Goal: Task Accomplishment & Management: Complete application form

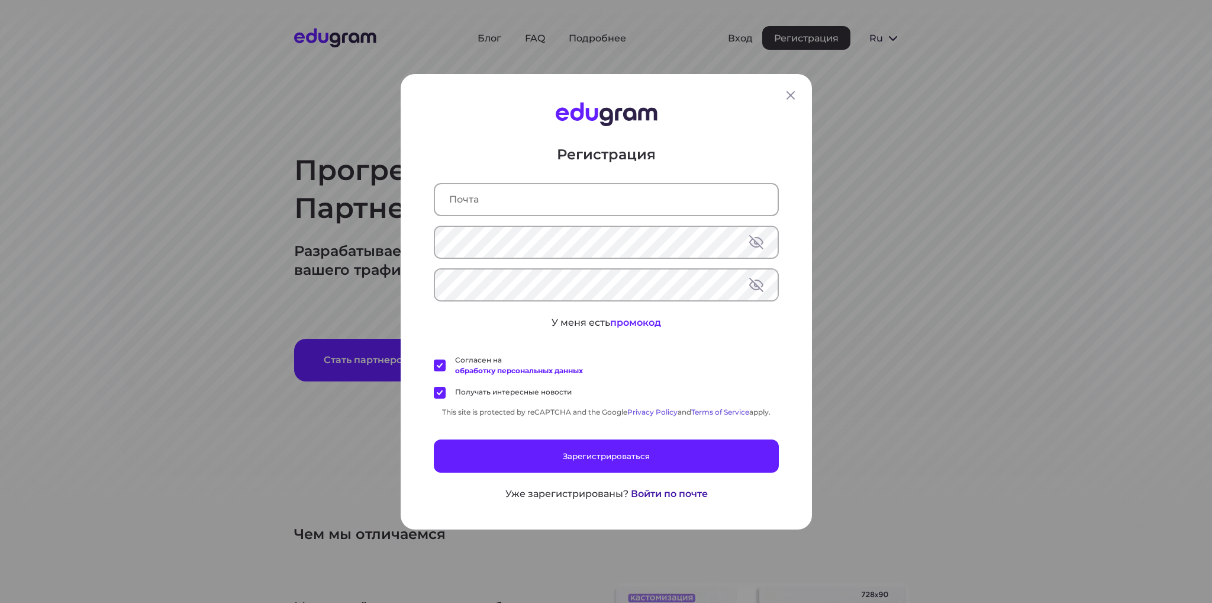
click at [669, 494] on button "Войти по почте" at bounding box center [668, 493] width 77 height 14
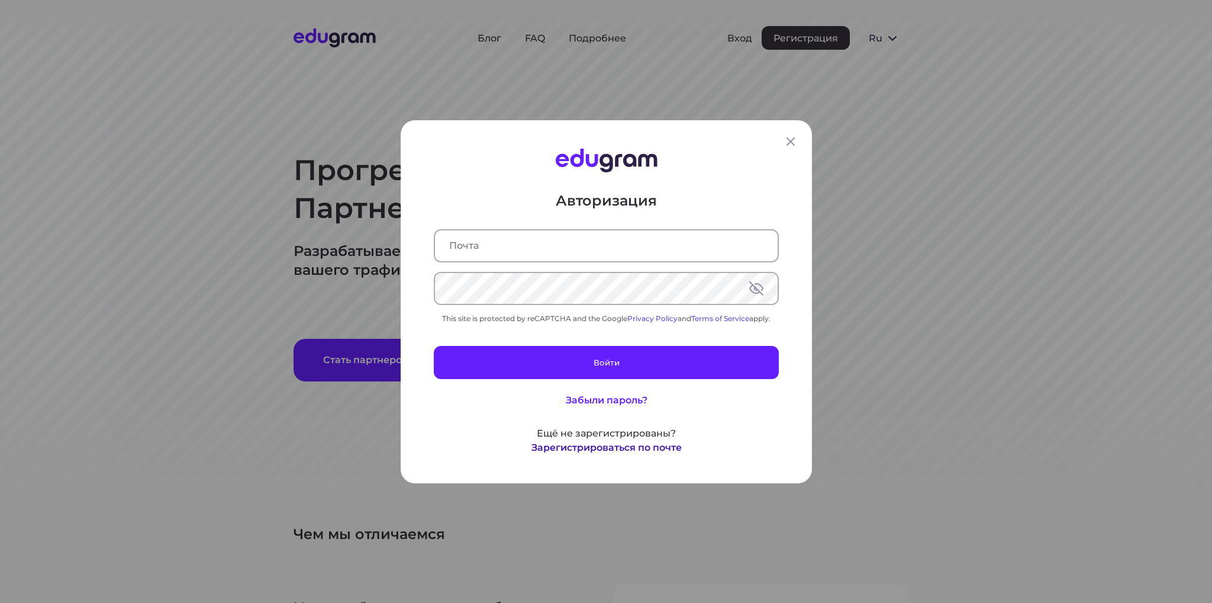
click at [636, 452] on button "Зарегистрироваться по почте" at bounding box center [606, 447] width 150 height 14
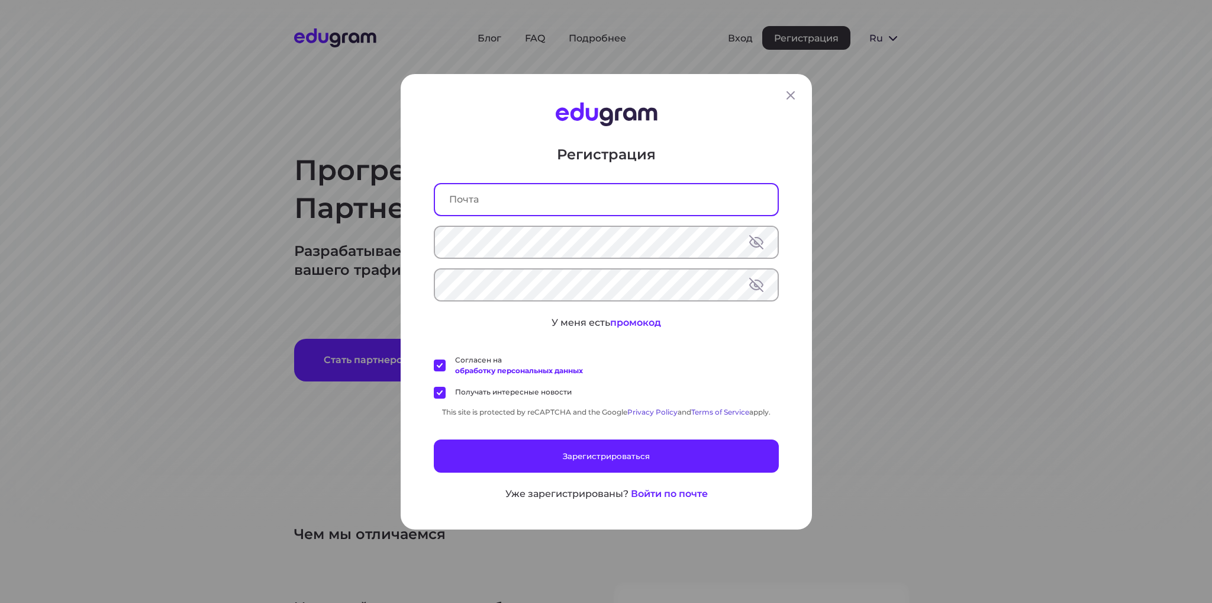
click at [669, 210] on input "text" at bounding box center [606, 198] width 343 height 31
type input "[EMAIL_ADDRESS][DOMAIN_NAME]"
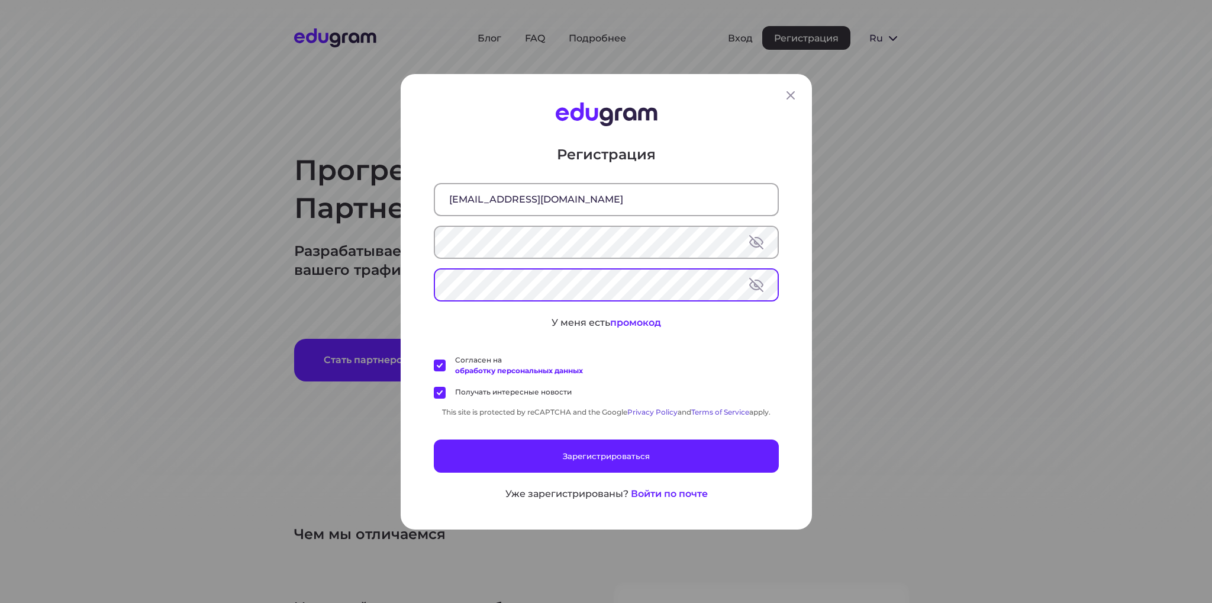
click at [756, 239] on button at bounding box center [756, 241] width 14 height 14
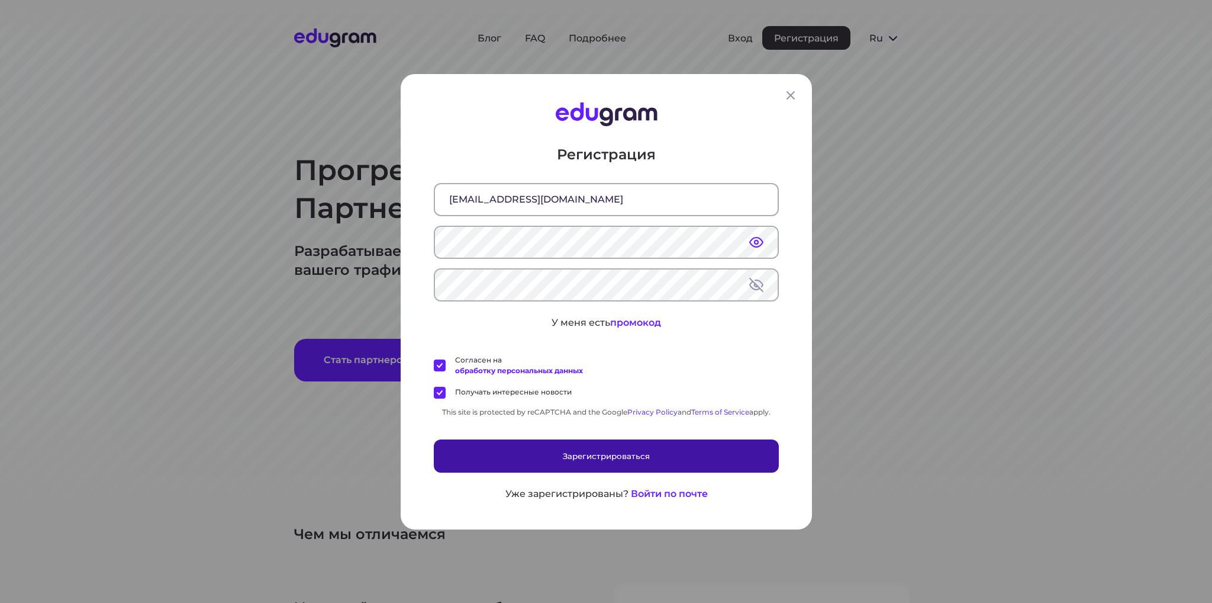
click at [645, 452] on button "Зарегистрироваться" at bounding box center [606, 455] width 345 height 33
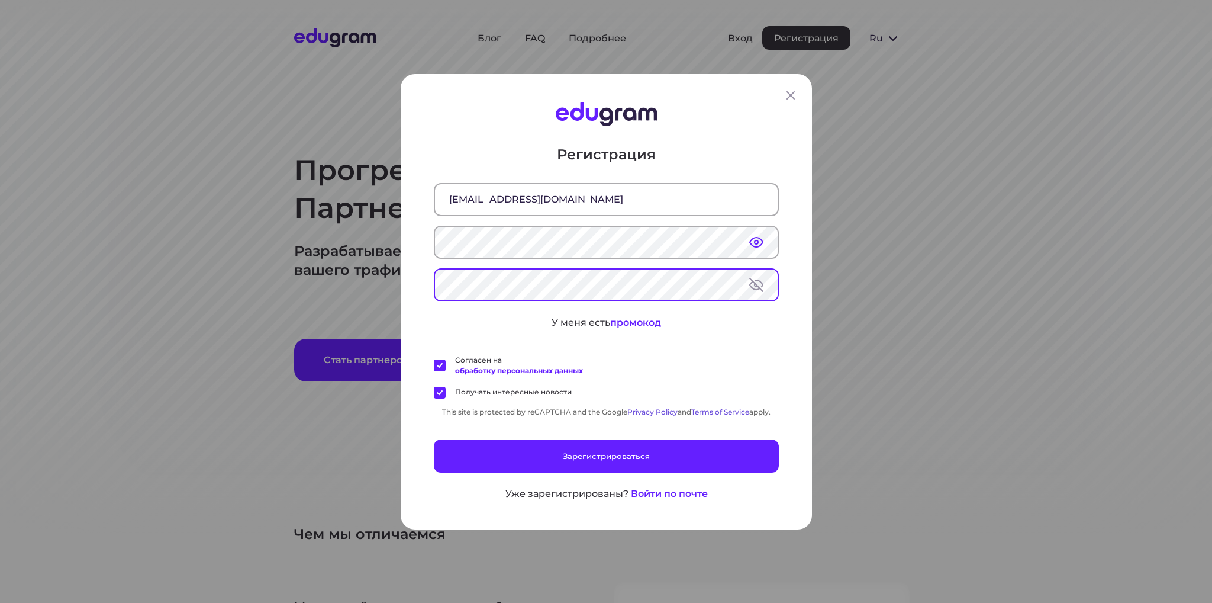
click at [749, 284] on button at bounding box center [756, 284] width 14 height 14
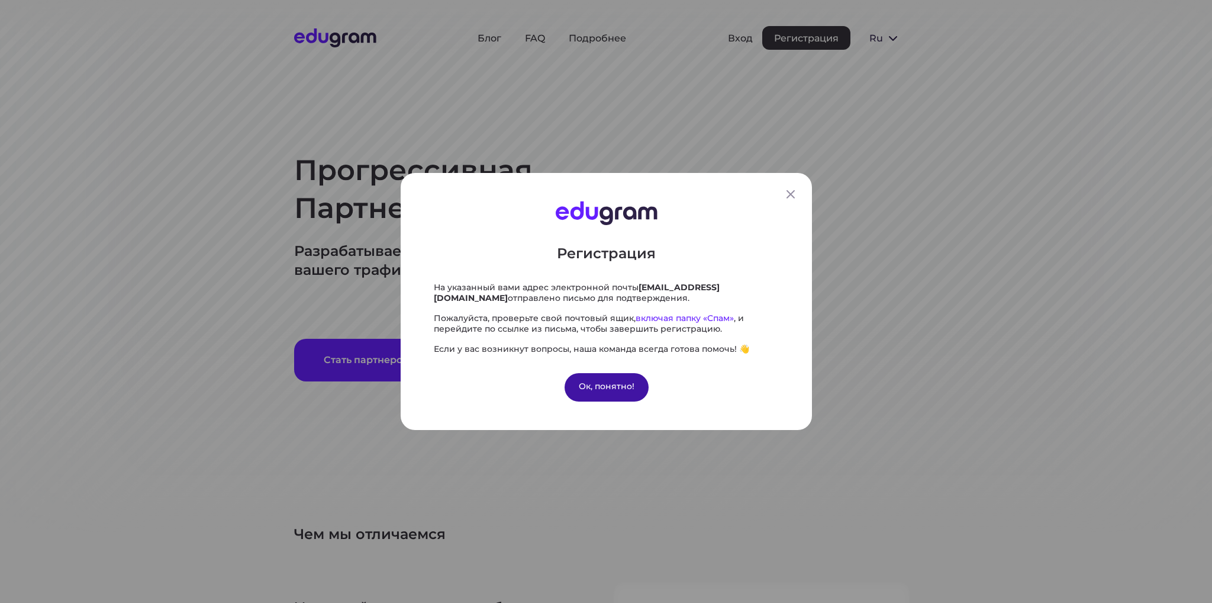
click at [611, 384] on div "Ок, понятно!" at bounding box center [606, 387] width 84 height 28
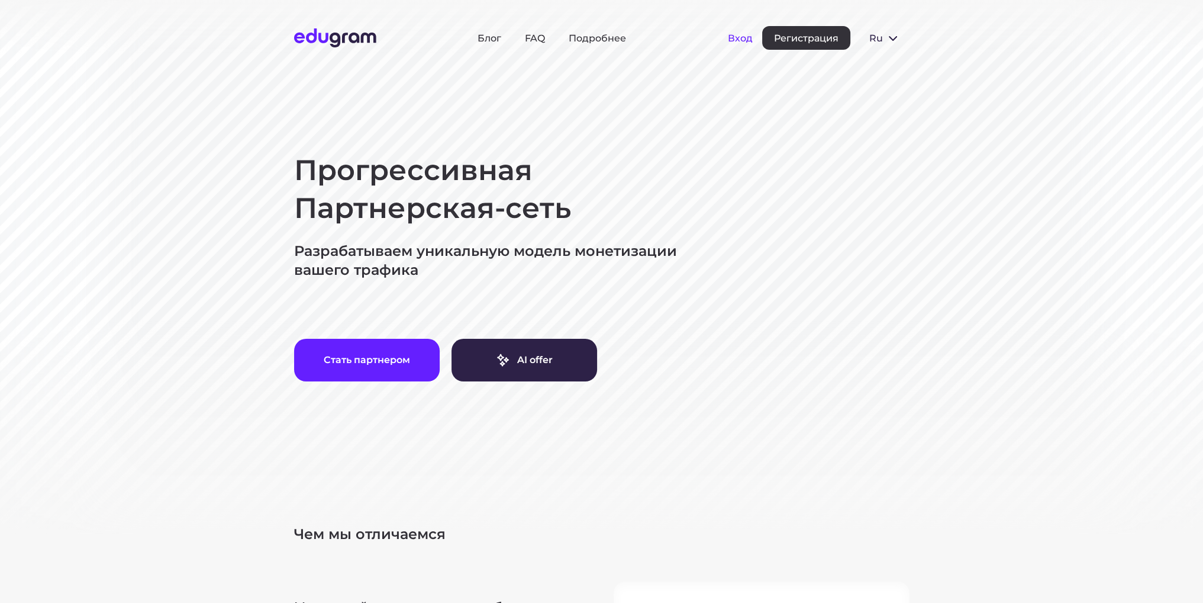
click at [744, 37] on button "Вход" at bounding box center [740, 38] width 25 height 11
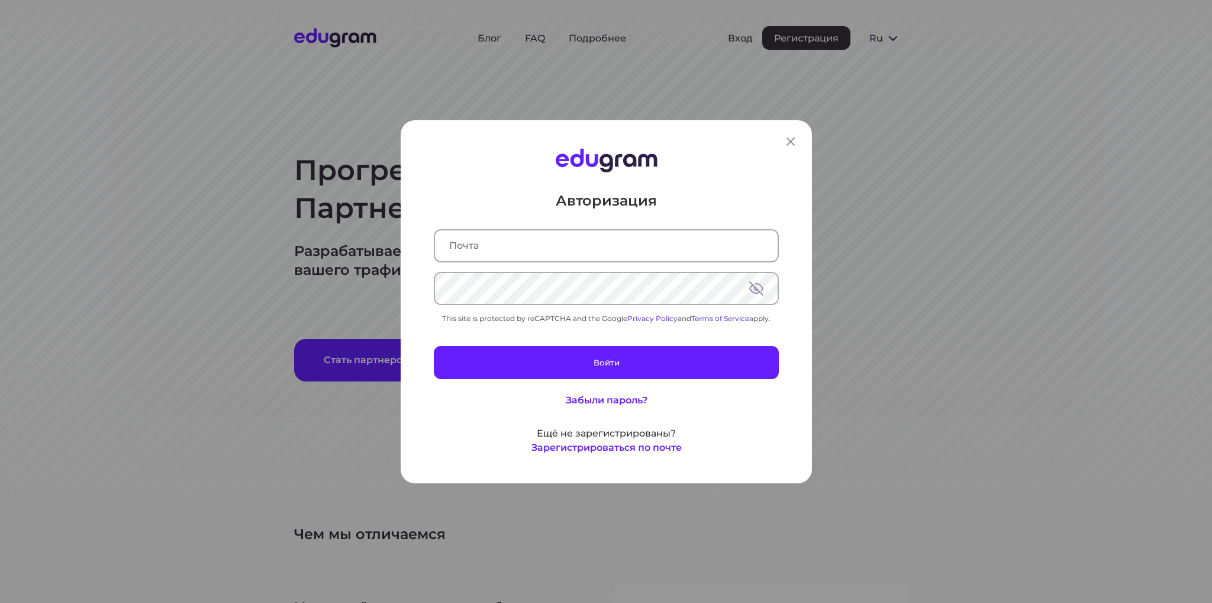
click at [627, 233] on input "text" at bounding box center [606, 245] width 343 height 31
type input "S"
type input "d"
type input "[EMAIL_ADDRESS][DOMAIN_NAME]"
click at [542, 270] on div "Авторизация sdds88846@gmail.com This site is protected by reCAPTCHA and the Goo…" at bounding box center [606, 322] width 345 height 263
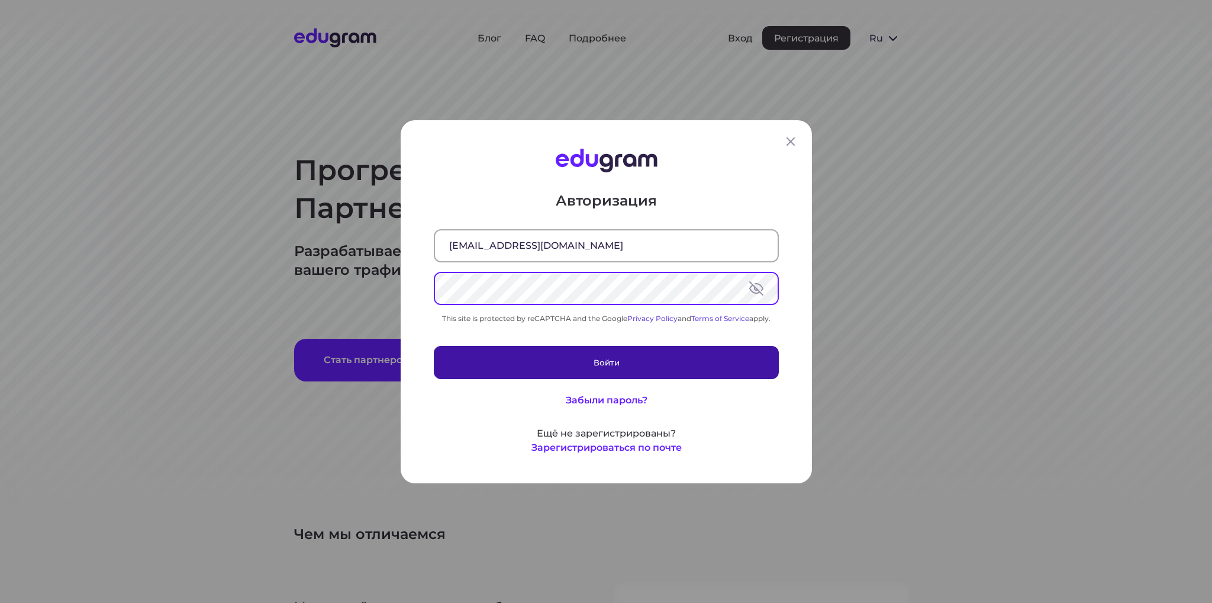
click at [574, 359] on button "Войти" at bounding box center [606, 361] width 345 height 33
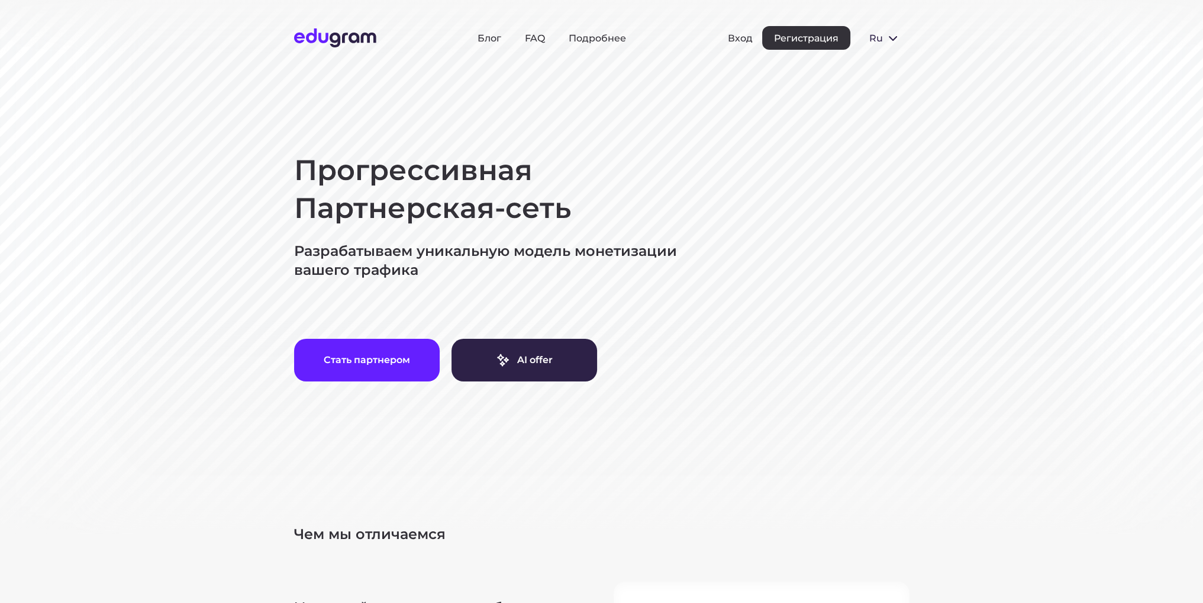
click at [358, 346] on button "Стать партнером" at bounding box center [367, 360] width 146 height 43
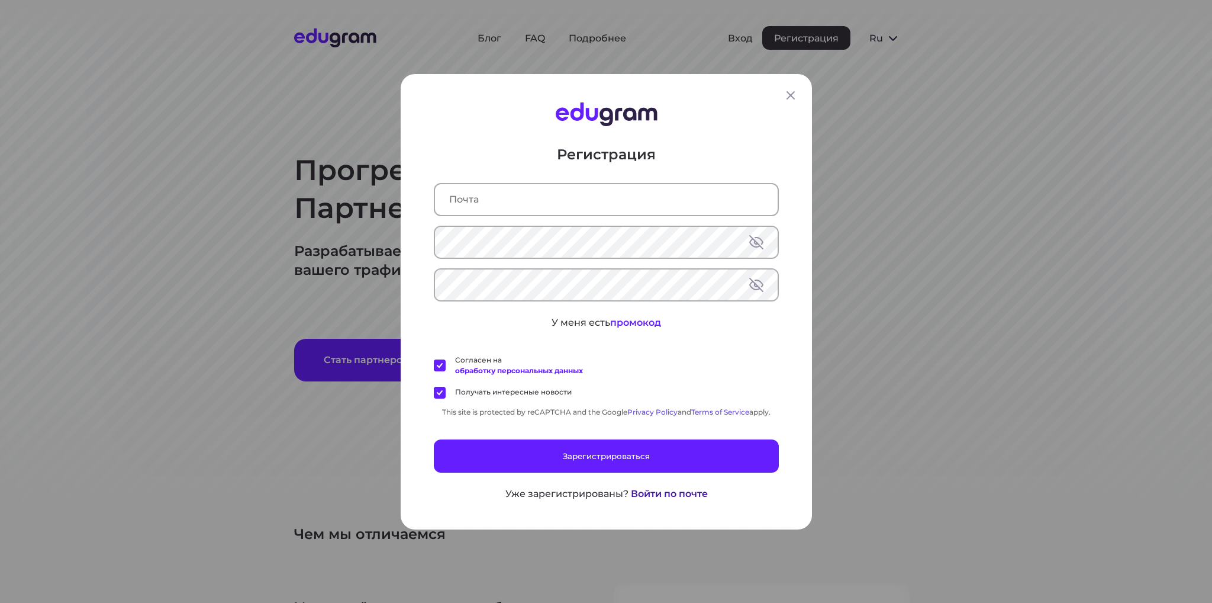
click at [640, 499] on button "Войти по почте" at bounding box center [668, 493] width 77 height 14
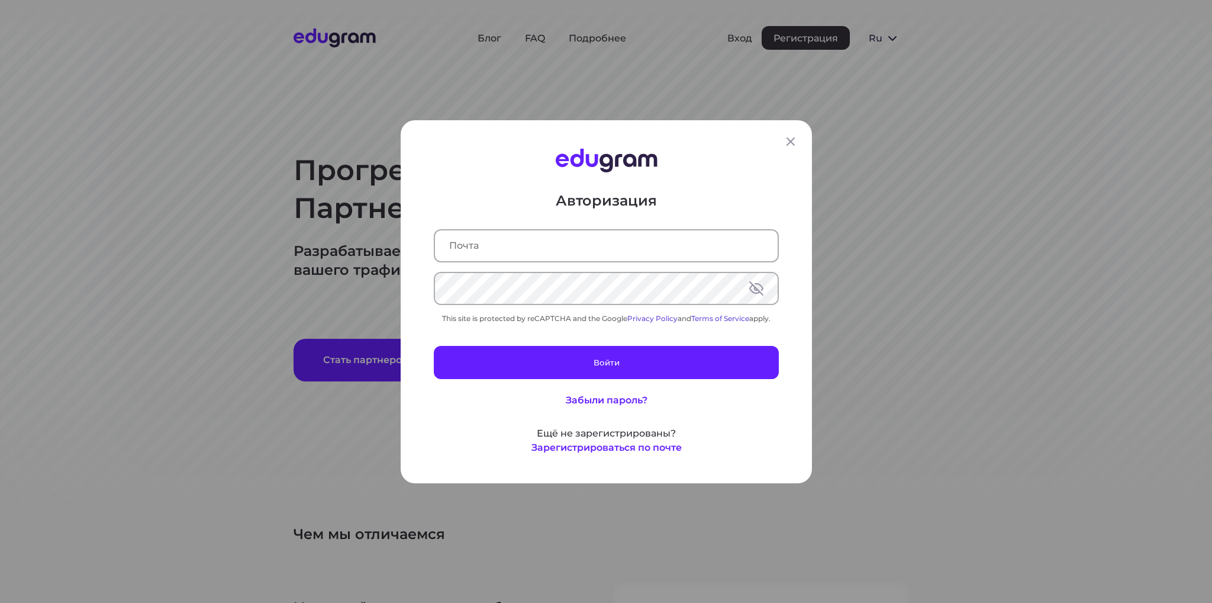
click at [529, 246] on input "text" at bounding box center [606, 245] width 343 height 31
type input "SDD"
click at [749, 285] on button at bounding box center [756, 288] width 14 height 14
click at [630, 400] on button "Забыли пароль?" at bounding box center [606, 399] width 82 height 14
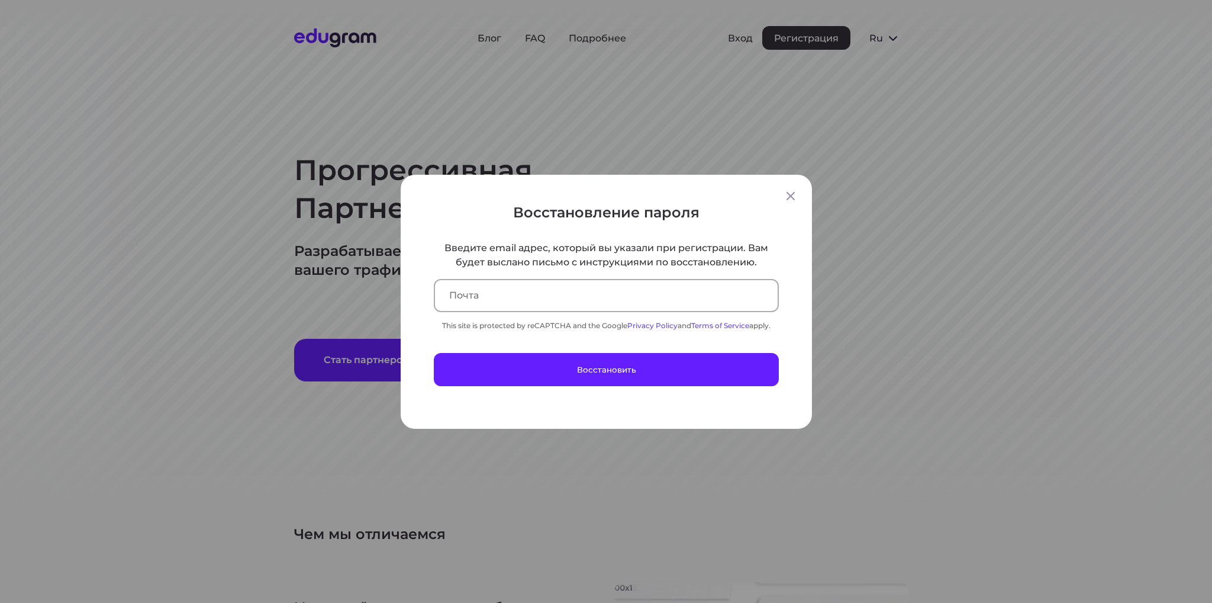
click at [558, 295] on input "text" at bounding box center [606, 294] width 343 height 31
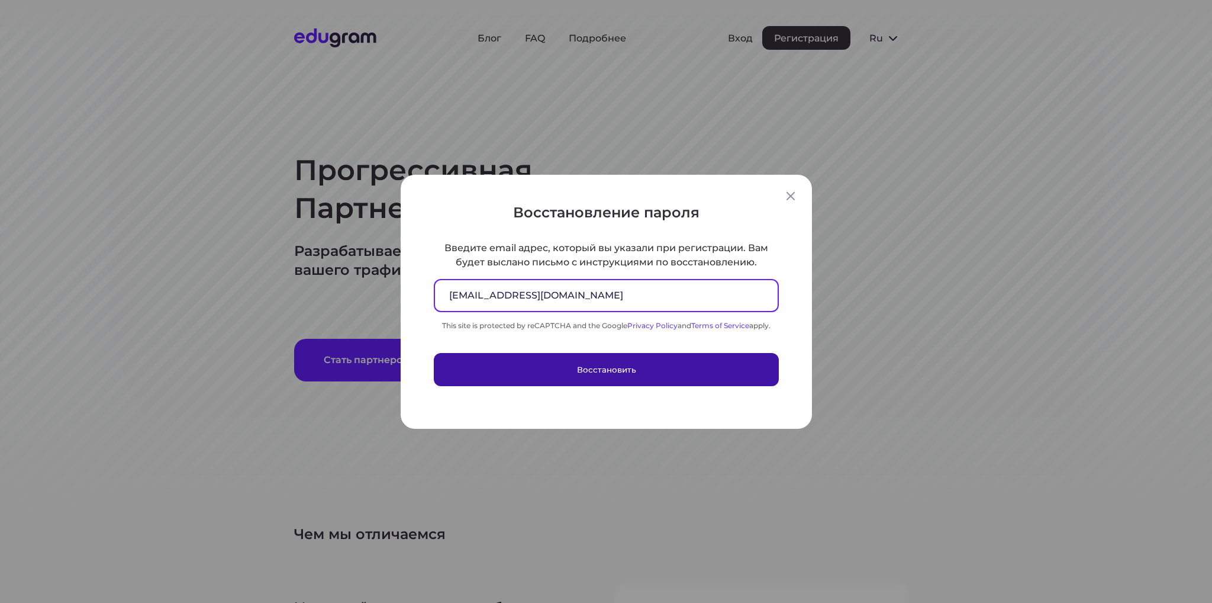
type input "[EMAIL_ADDRESS][DOMAIN_NAME]"
click at [594, 380] on button "Восстановить" at bounding box center [606, 368] width 345 height 33
click at [629, 375] on button "Восстановить" at bounding box center [606, 368] width 345 height 33
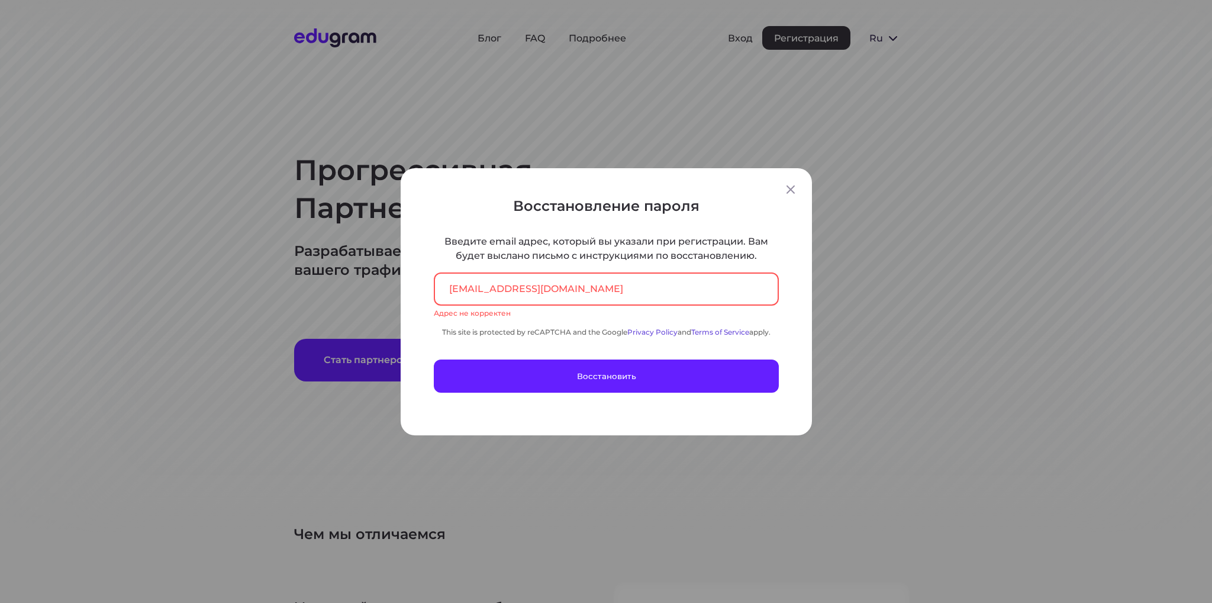
click at [501, 137] on div "Восстановление пароля Введите email адрес, который вы указали при регистрации. …" at bounding box center [606, 301] width 1212 height 603
click at [787, 192] on icon at bounding box center [791, 189] width 8 height 8
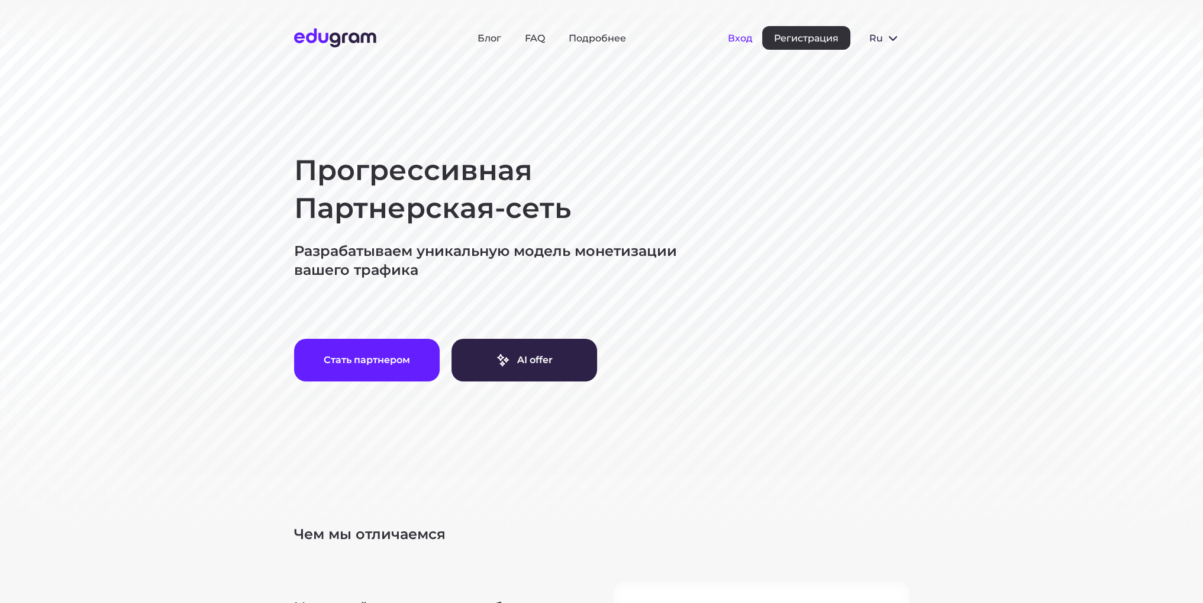
click at [740, 39] on button "Вход" at bounding box center [740, 38] width 25 height 11
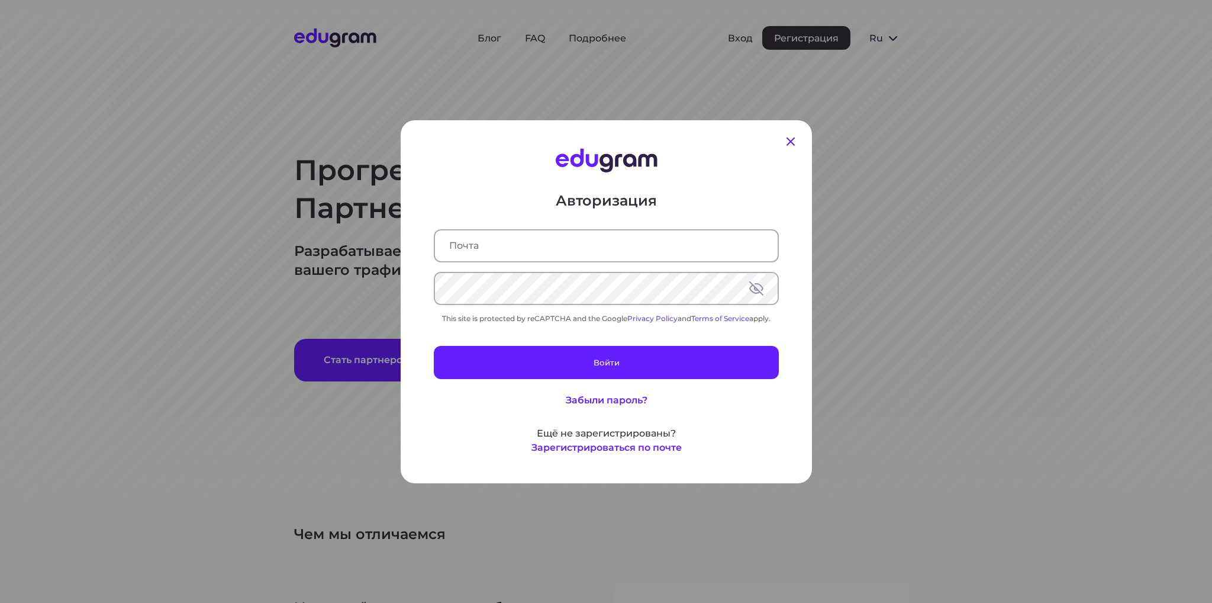
click at [784, 136] on icon at bounding box center [791, 141] width 14 height 14
